Goal: Find specific page/section: Find specific page/section

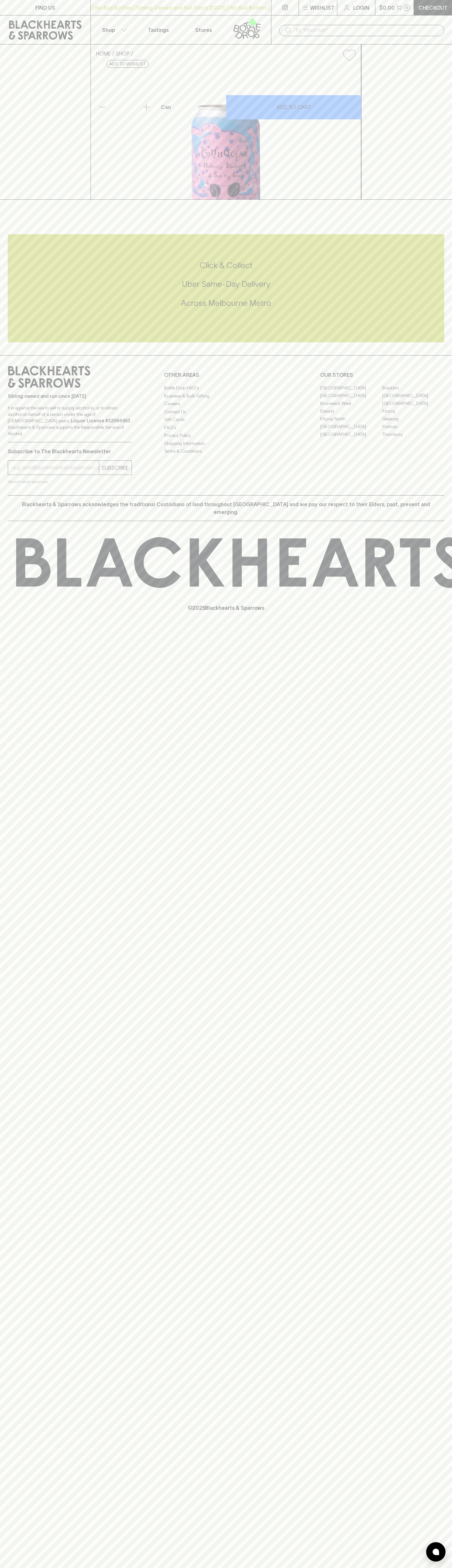
click at [208, 16] on link "Stores" at bounding box center [203, 29] width 45 height 29
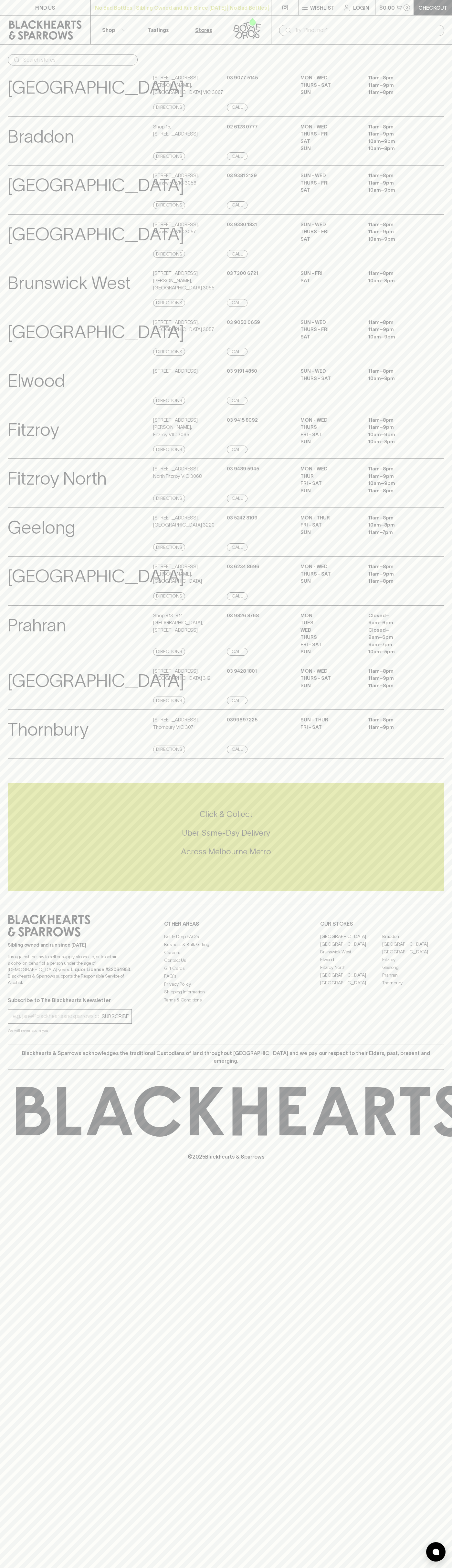
click at [309, 1567] on html "FIND US | No Bad Bottles | Sibling Owned and Run Since [DATE] | No Bad Bottles …" at bounding box center [226, 784] width 452 height 1568
click at [19, 1228] on div "FIND US | No Bad Bottles | Sibling Owned and Run Since [DATE] | No Bad Bottles …" at bounding box center [226, 784] width 452 height 1568
